Goal: Information Seeking & Learning: Learn about a topic

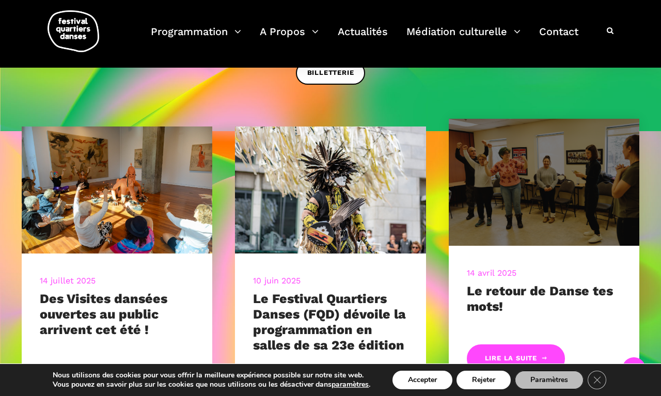
scroll to position [238, 0]
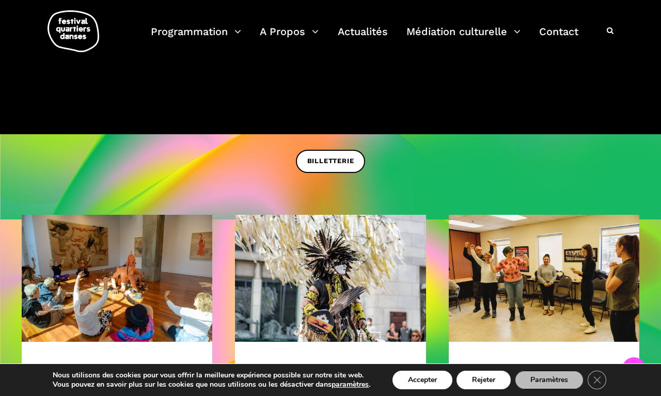
click at [339, 145] on div at bounding box center [330, 141] width 661 height 15
click at [339, 159] on span "BILLETTERIE" at bounding box center [330, 161] width 47 height 11
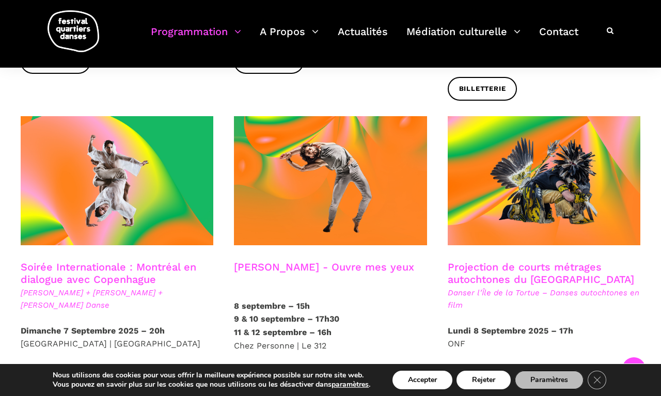
scroll to position [608, 0]
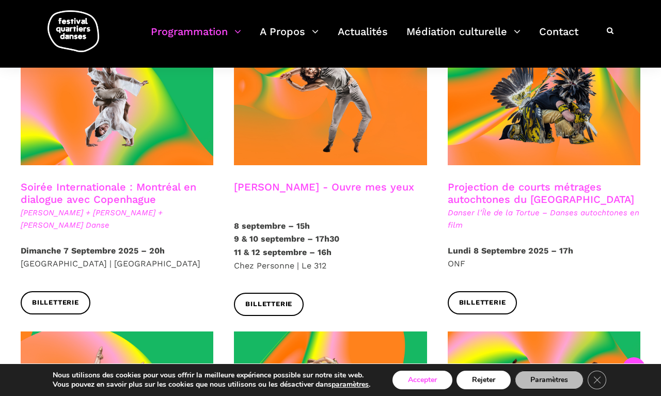
click at [423, 375] on button "Accepter" at bounding box center [423, 380] width 60 height 19
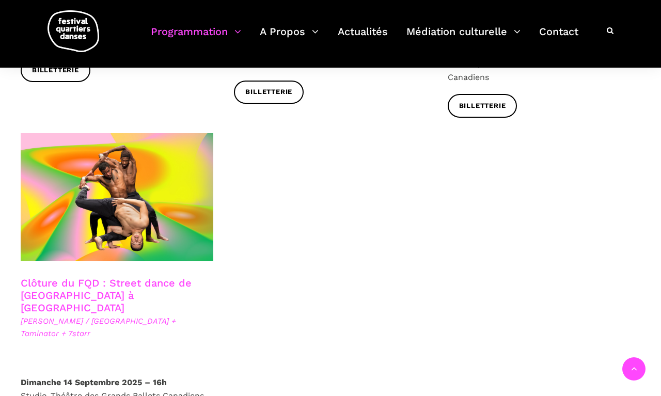
scroll to position [1740, 0]
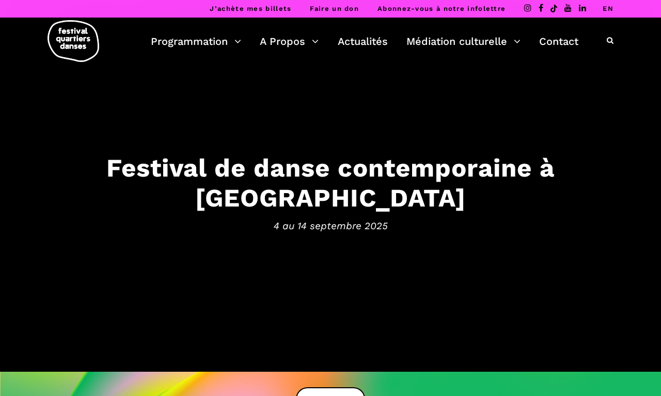
click at [533, 46] on div at bounding box center [604, 42] width 20 height 18
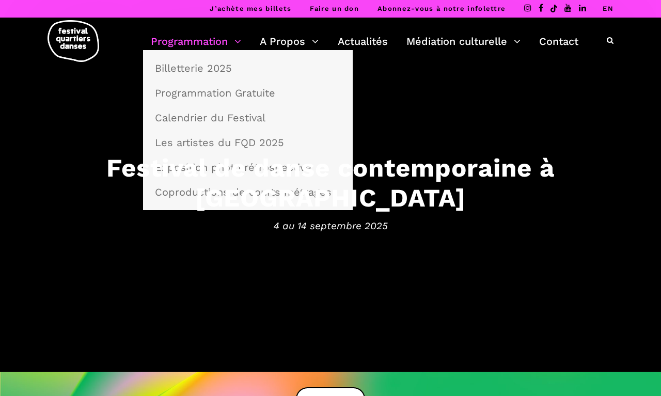
click at [208, 42] on link "Programmation" at bounding box center [196, 42] width 90 height 18
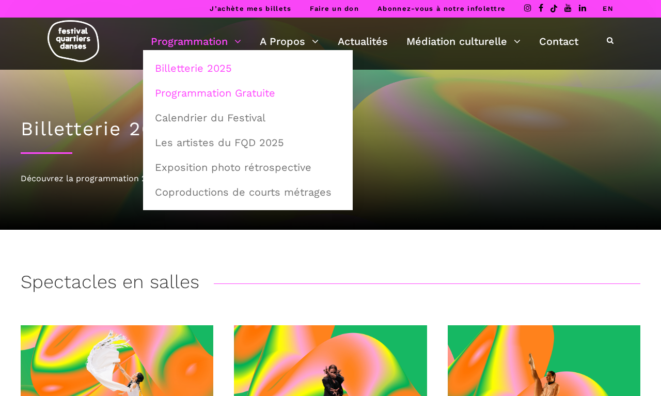
click at [222, 90] on link "Programmation Gratuite" at bounding box center [248, 93] width 198 height 24
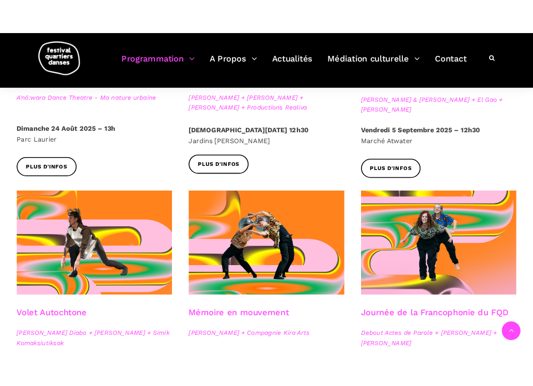
scroll to position [413, 0]
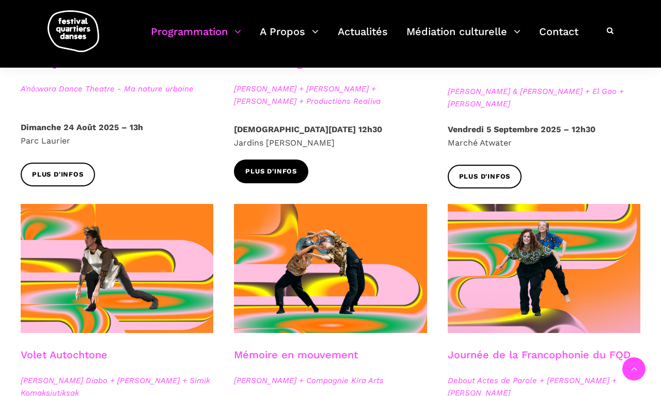
click at [288, 168] on span "Plus d'infos" at bounding box center [271, 171] width 52 height 11
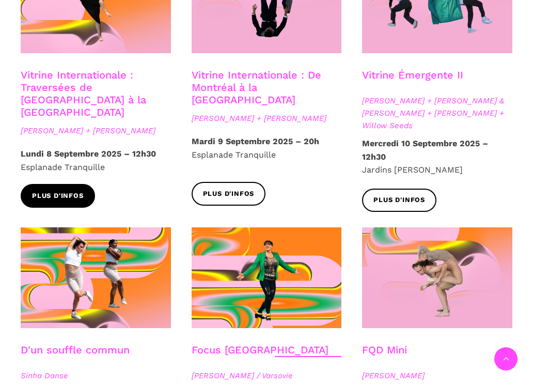
scroll to position [1050, 0]
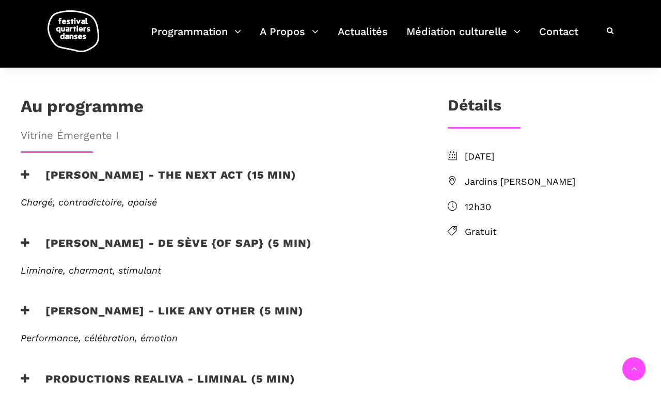
scroll to position [336, 0]
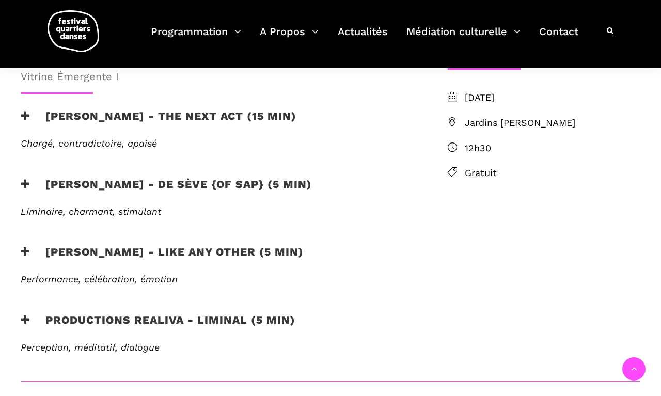
click at [29, 118] on h3 "Jake poloz - the next act (15 min)" at bounding box center [159, 123] width 276 height 26
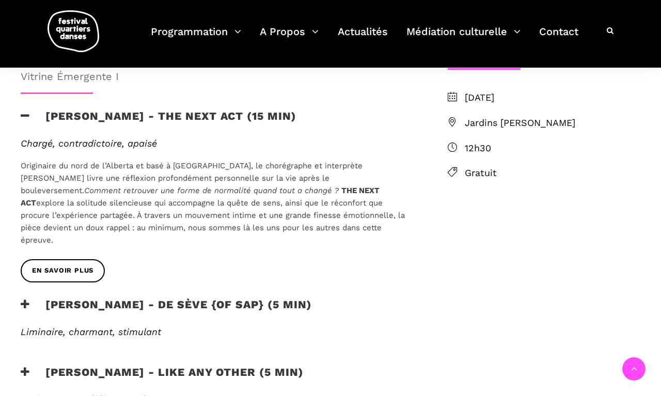
click at [29, 118] on h3 "Jake poloz - the next act (15 min)" at bounding box center [159, 123] width 276 height 26
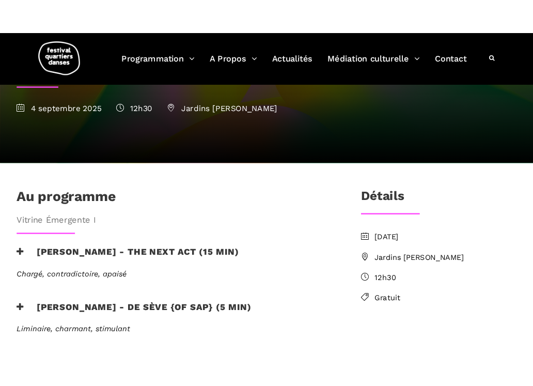
scroll to position [0, 0]
